Goal: Information Seeking & Learning: Check status

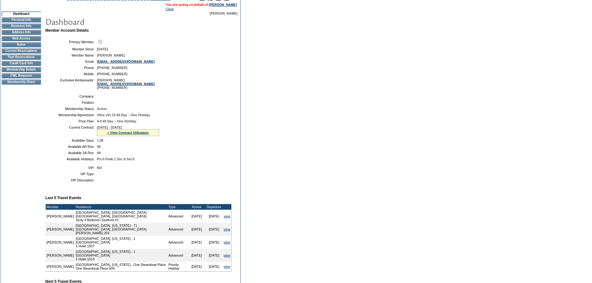
scroll to position [48, 0]
click at [126, 134] on link "» View Contract Utilization" at bounding box center [128, 132] width 42 height 4
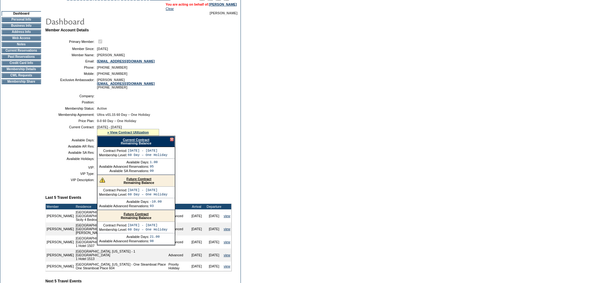
click at [129, 181] on link "Future Contract" at bounding box center [138, 179] width 25 height 4
click at [215, 142] on td "1.00" at bounding box center [163, 140] width 132 height 4
click at [171, 141] on div at bounding box center [172, 140] width 4 height 4
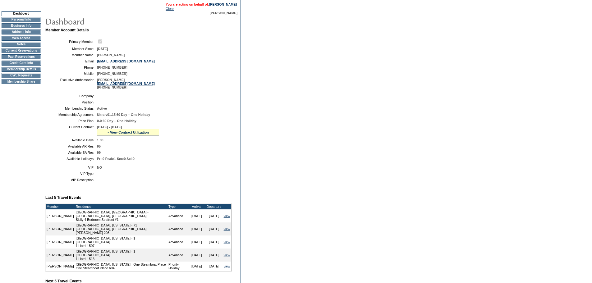
click at [183, 151] on table "Company: Position: Membership Status: Active Membership Agreement: Ultra v01.15…" at bounding box center [138, 127] width 186 height 71
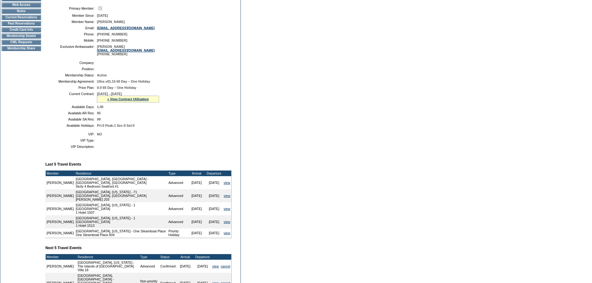
scroll to position [89, 0]
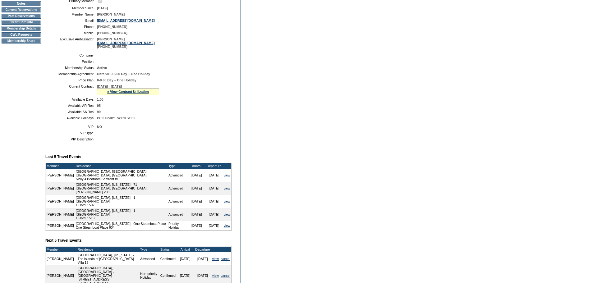
click at [130, 141] on td at bounding box center [163, 139] width 132 height 4
click at [118, 93] on link "» View Contract Utilization" at bounding box center [128, 92] width 42 height 4
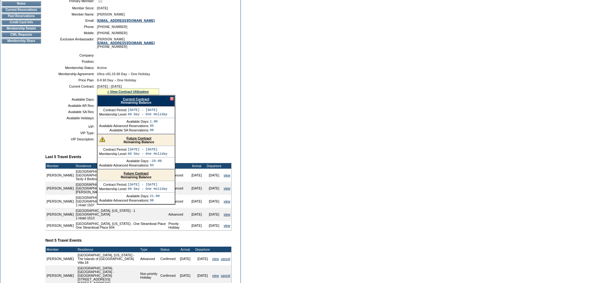
click at [129, 140] on link "Future Contract" at bounding box center [138, 138] width 25 height 4
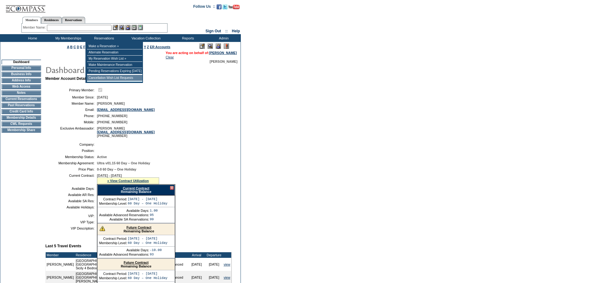
click at [99, 80] on td "Cancellation Wish List Requests" at bounding box center [114, 78] width 55 height 6
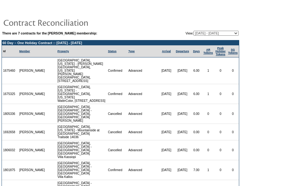
scroll to position [39, 0]
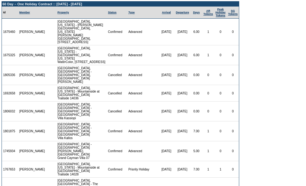
click at [282, 88] on form "There are 7 contracts for the [PERSON_NAME] membership: View: [DATE] - [DATE] […" at bounding box center [153, 91] width 306 height 260
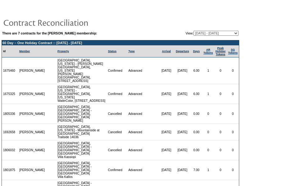
click at [198, 32] on select "08/19/21 - 05/31/23 06/01/23 - 05/31/24 06/01/24 - 05/31/25 06/01/25 - 05/31/26…" at bounding box center [215, 33] width 45 height 5
select select "124975"
click at [193, 31] on select "08/19/21 - 05/31/23 06/01/23 - 05/31/24 06/01/24 - 05/31/25 06/01/25 - 05/31/26…" at bounding box center [215, 33] width 45 height 5
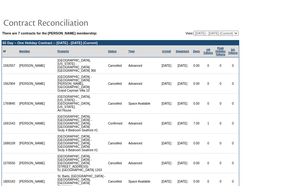
click at [281, 97] on form "There are 7 contracts for the Rachna Goyal membership: View: 08/19/21 - 05/31/2…" at bounding box center [153, 166] width 306 height 332
drag, startPoint x: 281, startPoint y: 97, endPoint x: 300, endPoint y: 52, distance: 49.3
click at [300, 52] on form "There are 7 contracts for the Rachna Goyal membership: View: 08/19/21 - 05/31/2…" at bounding box center [153, 166] width 306 height 332
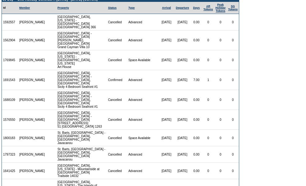
scroll to position [105, 0]
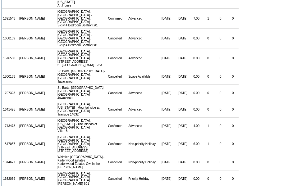
click at [295, 30] on form "There are 7 contracts for the Rachna Goyal membership: View: 08/19/21 - 05/31/2…" at bounding box center [153, 61] width 306 height 332
click at [281, 16] on form "There are 7 contracts for the Rachna Goyal membership: View: 08/19/21 - 05/31/2…" at bounding box center [153, 61] width 306 height 332
